Goal: Task Accomplishment & Management: Complete application form

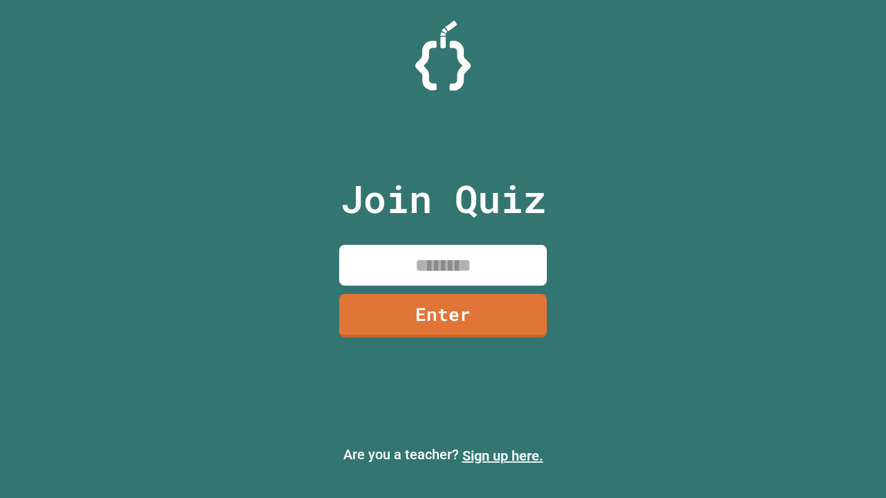
click at [503, 456] on link "Sign up here." at bounding box center [502, 456] width 81 height 17
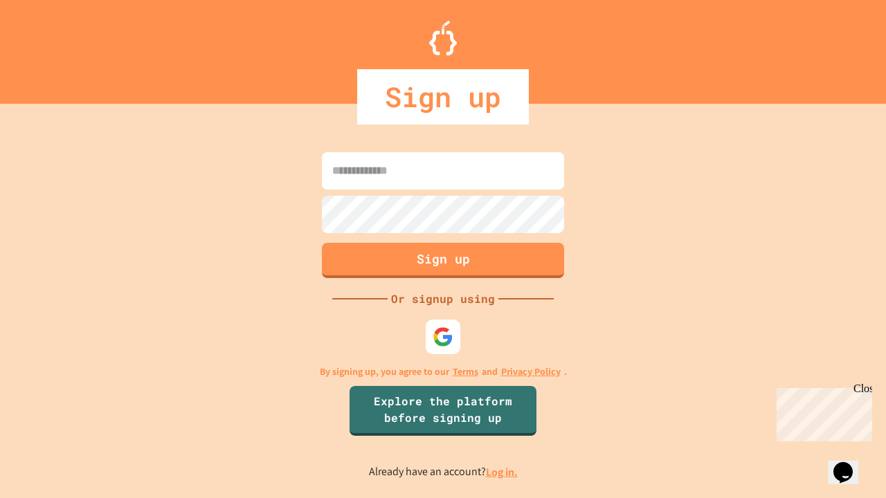
click at [503, 472] on link "Log in." at bounding box center [502, 472] width 32 height 15
